Goal: Transaction & Acquisition: Purchase product/service

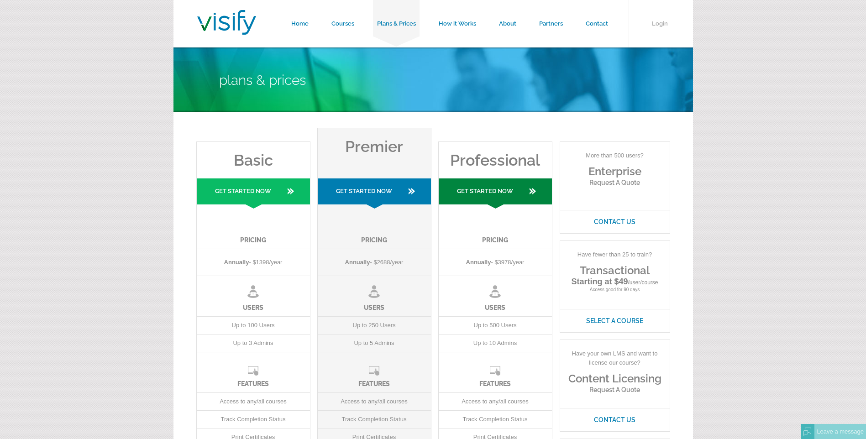
click at [423, 191] on div "Leave a message" at bounding box center [840, 431] width 52 height 15
click at [423, 191] on em at bounding box center [856, 258] width 8 height 8
click at [423, 22] on link "About" at bounding box center [507, 23] width 40 height 47
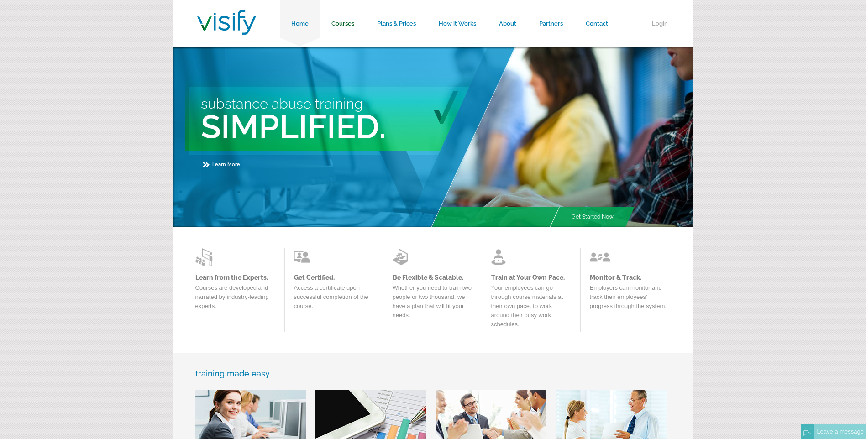
click at [352, 23] on link "Courses" at bounding box center [343, 23] width 46 height 47
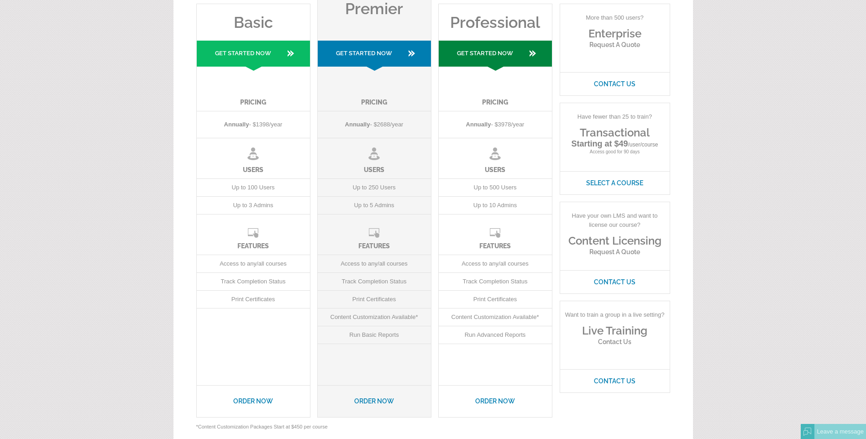
scroll to position [137, 0]
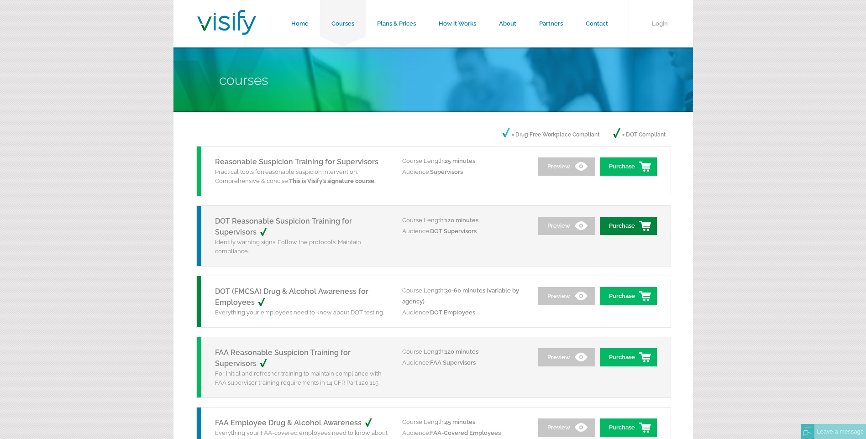
click at [627, 230] on link "Purchase" at bounding box center [628, 226] width 57 height 18
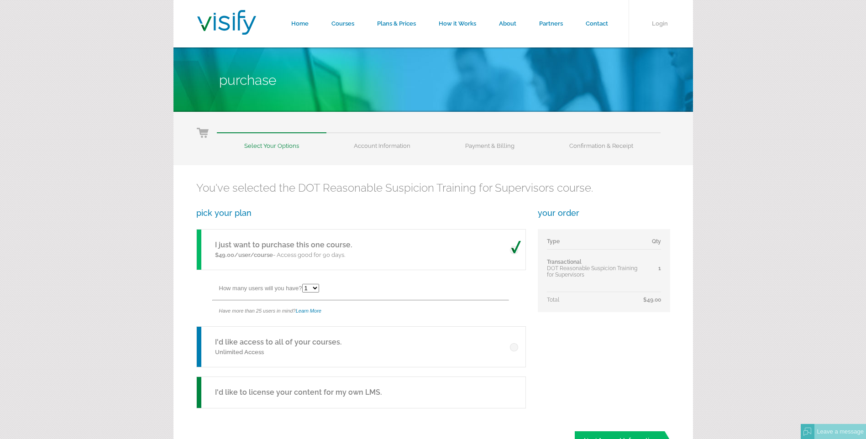
click at [367, 344] on div "I'd like access to all of your courses. Unlimited Access" at bounding box center [360, 346] width 329 height 41
click at [304, 348] on p "Unlimited Access" at bounding box center [278, 352] width 126 height 9
click at [281, 343] on link "I'd like access to all of your courses." at bounding box center [278, 342] width 126 height 9
click at [313, 288] on select "1 2 3 4 5 6 7 8 9 10 11 12 13 14 15 16 17 18 19 20 21 22 23 24 25" at bounding box center [310, 288] width 17 height 9
click at [350, 290] on div "How many users will you have? 1 2 3 4 5 6 7 8 9 10 11 12 13 14 15 16 17 18 19 2…" at bounding box center [372, 289] width 306 height 21
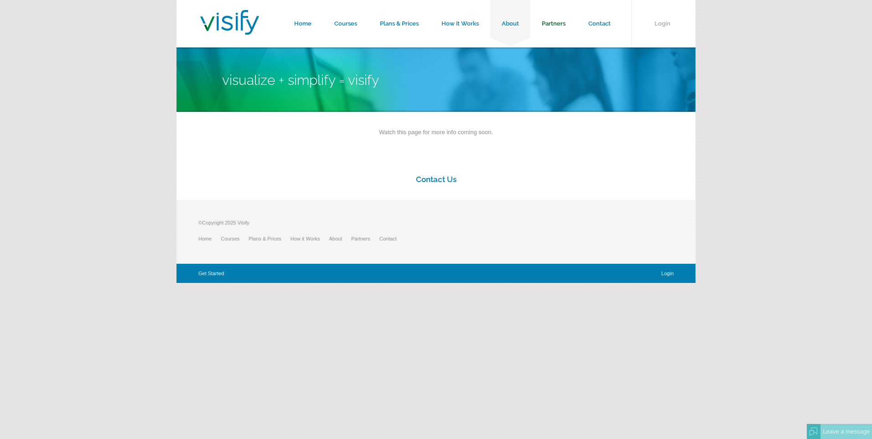
click at [560, 31] on link "Partners" at bounding box center [554, 23] width 47 height 47
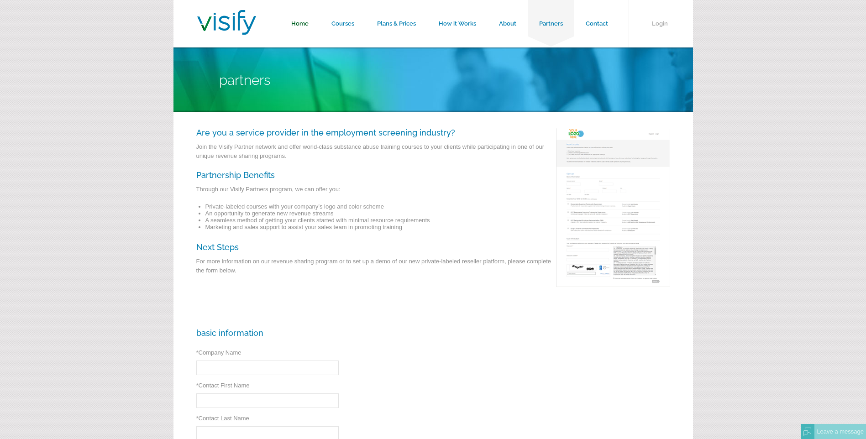
click at [303, 21] on link "Home" at bounding box center [300, 23] width 40 height 47
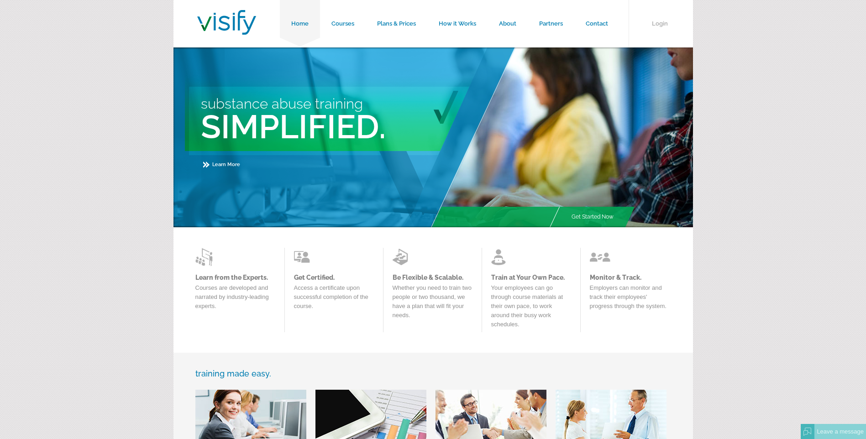
click at [211, 163] on link "Learn More" at bounding box center [221, 165] width 37 height 6
click at [834, 429] on div "Click here to chat" at bounding box center [840, 431] width 50 height 15
click at [855, 257] on em at bounding box center [856, 258] width 8 height 8
